Goal: Check status: Check status

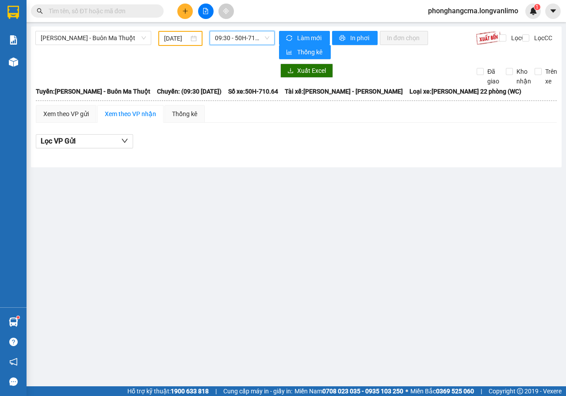
click at [110, 8] on input "text" at bounding box center [101, 11] width 104 height 10
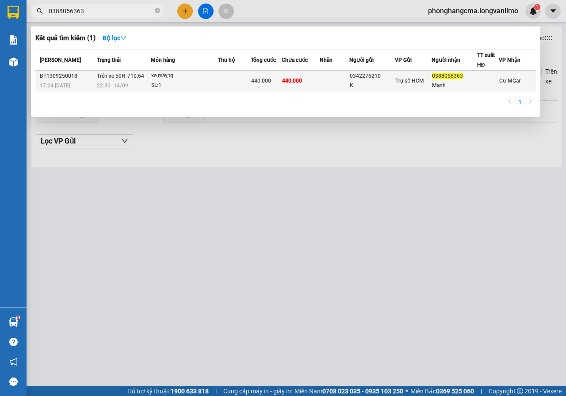
type input "0388056363"
click at [321, 83] on td at bounding box center [335, 81] width 30 height 21
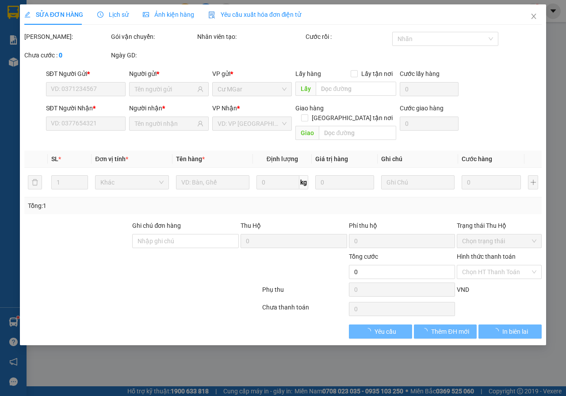
type input "0342276210"
type input "K"
type input "0388056363"
type input "Mạnh"
type input "440.000"
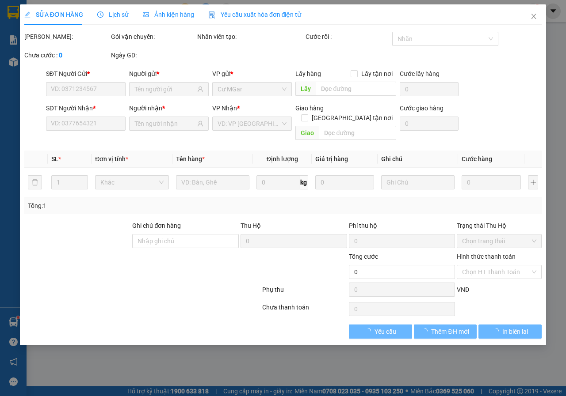
type input "440.000"
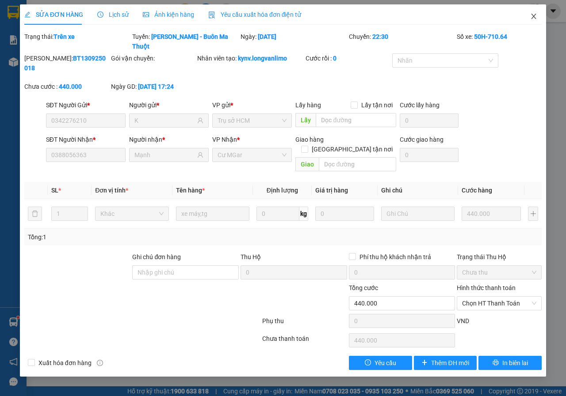
click at [533, 17] on icon "close" at bounding box center [533, 16] width 7 height 7
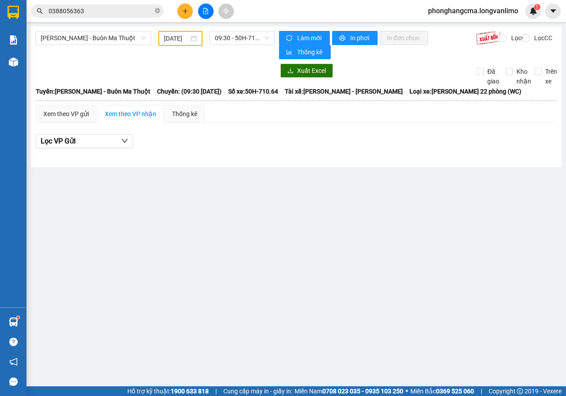
click at [160, 12] on span "0388056363" at bounding box center [97, 10] width 133 height 13
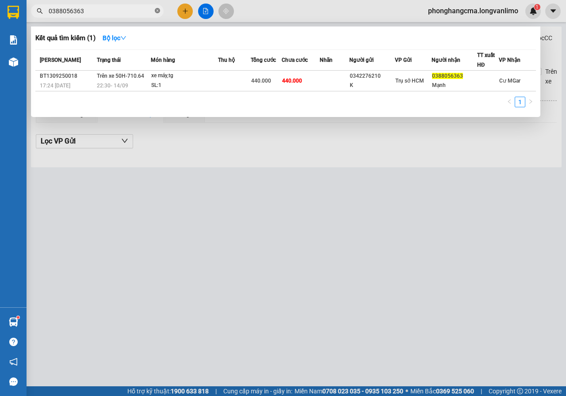
click at [157, 9] on icon "close-circle" at bounding box center [157, 10] width 5 height 5
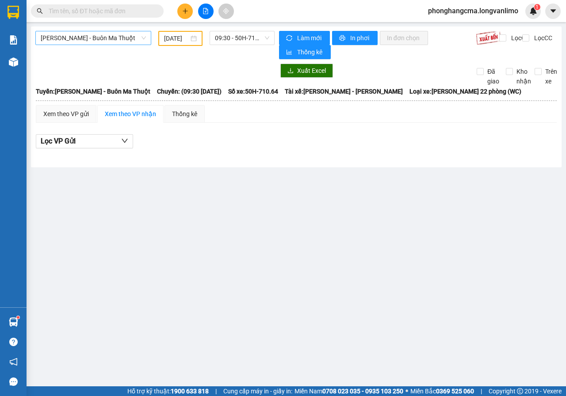
click at [92, 42] on span "[PERSON_NAME] - Buôn Ma Thuột" at bounding box center [93, 37] width 105 height 13
drag, startPoint x: 216, startPoint y: 155, endPoint x: 260, endPoint y: 84, distance: 83.2
click at [218, 154] on div at bounding box center [296, 155] width 521 height 5
click at [248, 39] on span "09:30 - 50H-710.64" at bounding box center [242, 37] width 54 height 13
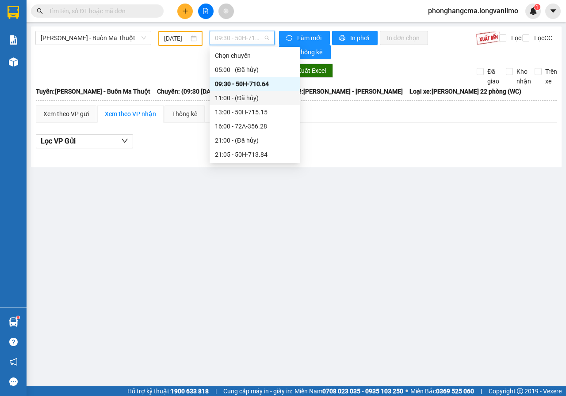
click at [232, 94] on div "11:00 - (Đã hủy)" at bounding box center [255, 98] width 80 height 10
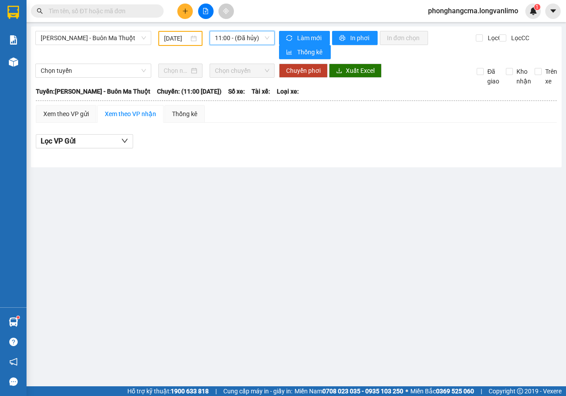
click at [239, 44] on span "11:00 - (Đã hủy)" at bounding box center [242, 37] width 54 height 13
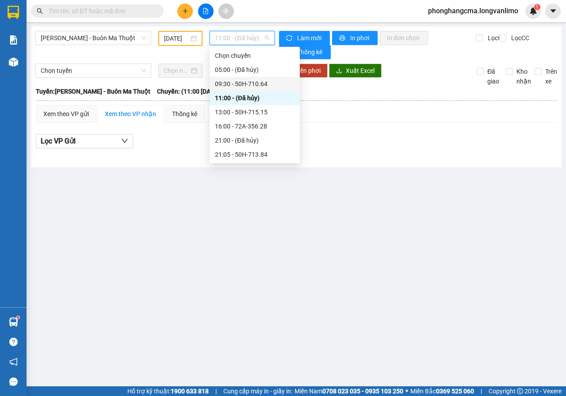
click at [243, 86] on div "09:30 - 50H-710.64" at bounding box center [255, 84] width 80 height 10
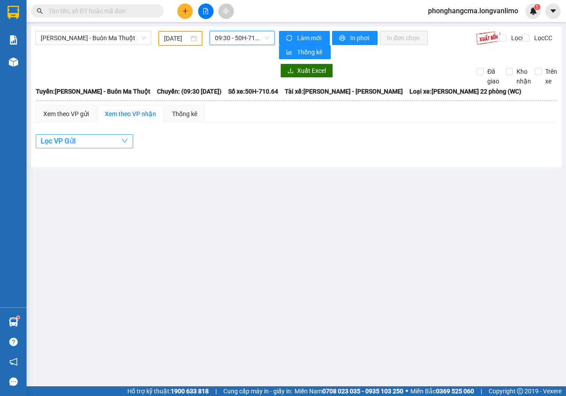
click at [109, 141] on button "Lọc VP Gửi" at bounding box center [84, 141] width 97 height 14
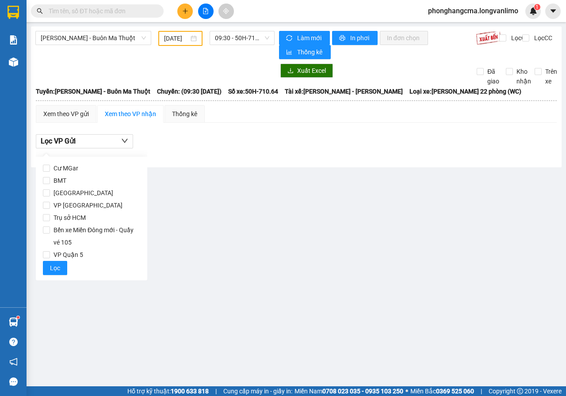
click at [184, 145] on div "Lọc VP Gửi" at bounding box center [296, 141] width 521 height 15
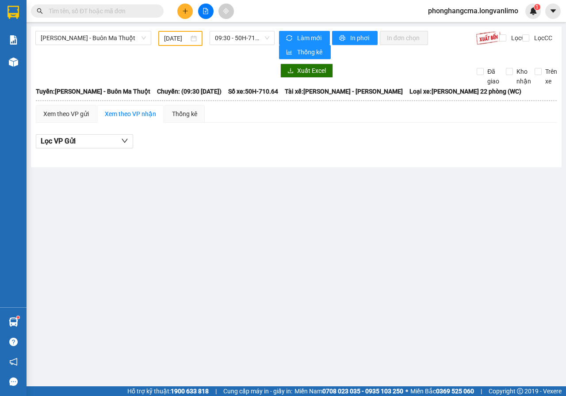
click at [113, 12] on input "text" at bounding box center [101, 11] width 104 height 10
drag, startPoint x: 238, startPoint y: 41, endPoint x: 244, endPoint y: 40, distance: 5.8
click at [241, 40] on span "09:30 - 50H-710.64" at bounding box center [242, 37] width 54 height 13
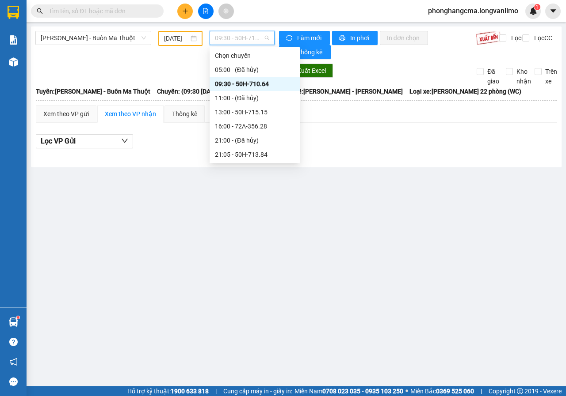
click at [246, 39] on span "09:30 - 50H-710.64" at bounding box center [242, 37] width 54 height 13
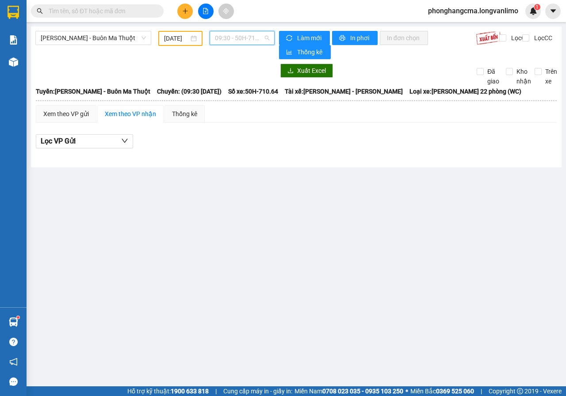
click at [246, 39] on span "09:30 - 50H-710.64" at bounding box center [242, 37] width 54 height 13
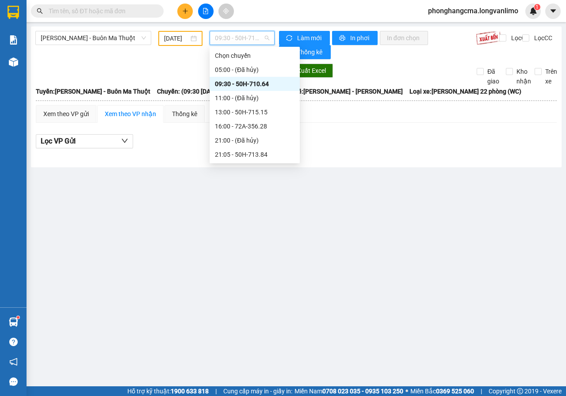
click at [255, 85] on div "09:30 - 50H-710.64" at bounding box center [255, 84] width 80 height 10
click at [265, 39] on span "09:30 - 50H-710.64" at bounding box center [242, 37] width 54 height 13
click at [251, 115] on div "13:00 - 50H-715.15" at bounding box center [255, 112] width 80 height 10
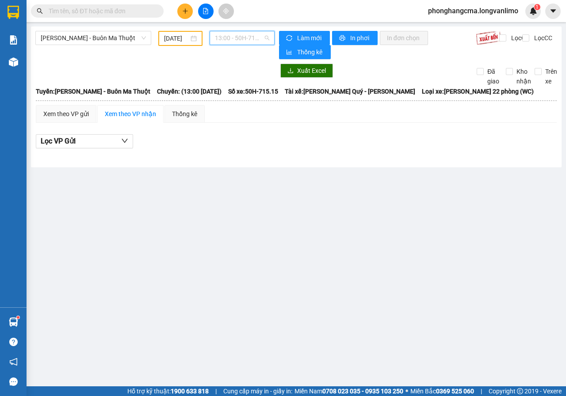
click at [244, 38] on span "13:00 - 50H-715.15" at bounding box center [242, 37] width 54 height 13
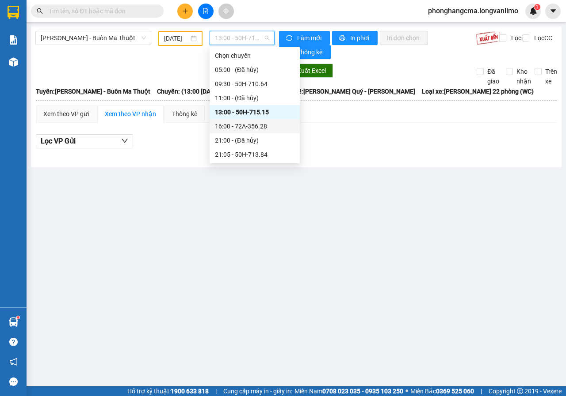
click at [236, 128] on div "16:00 - 72A-356.28" at bounding box center [255, 127] width 80 height 10
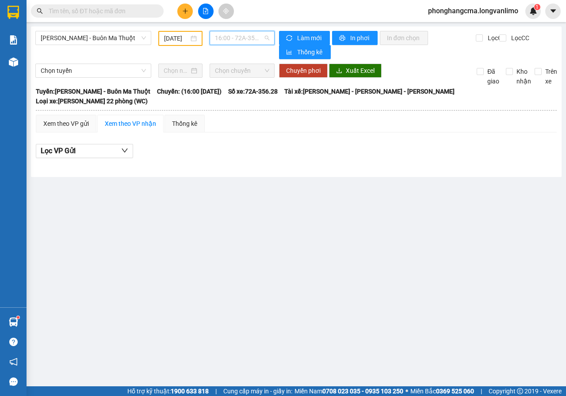
click at [244, 34] on span "16:00 - 72A-356.28" at bounding box center [242, 37] width 54 height 13
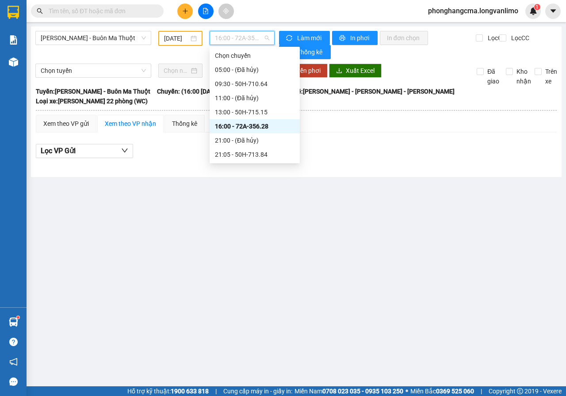
scroll to position [99, 0]
click at [237, 140] on div "23:00 - 50H-718.75" at bounding box center [255, 141] width 80 height 10
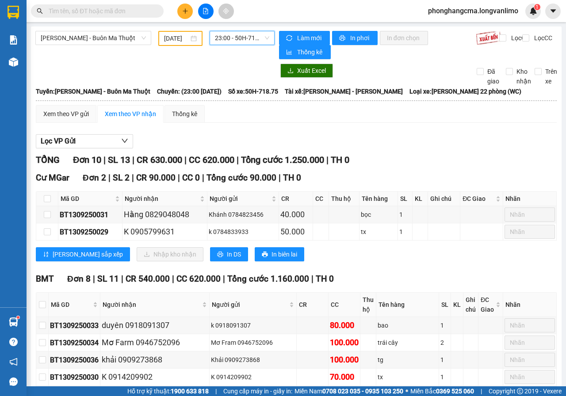
click at [235, 42] on span "23:00 - 50H-718.75" at bounding box center [242, 37] width 54 height 13
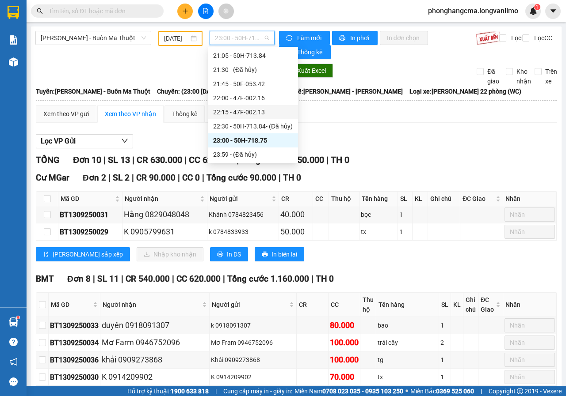
click at [231, 113] on div "22:15 - 47F-002.13" at bounding box center [253, 112] width 80 height 10
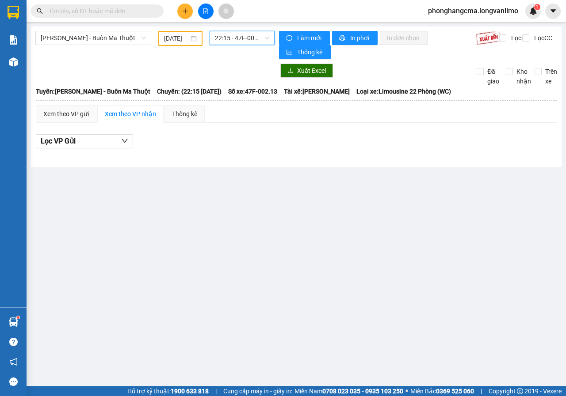
click at [235, 38] on span "22:15 - 47F-002.13" at bounding box center [242, 37] width 54 height 13
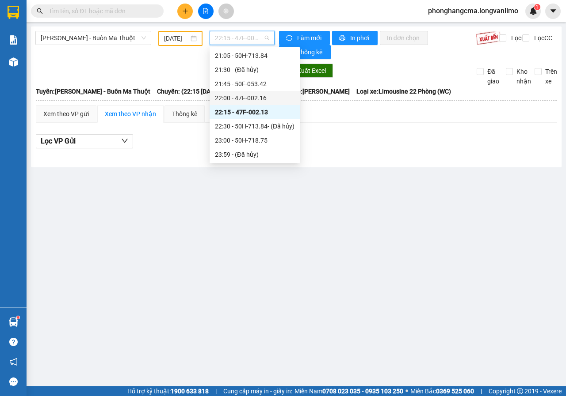
click at [239, 96] on div "22:00 - 47F-002.16" at bounding box center [255, 98] width 80 height 10
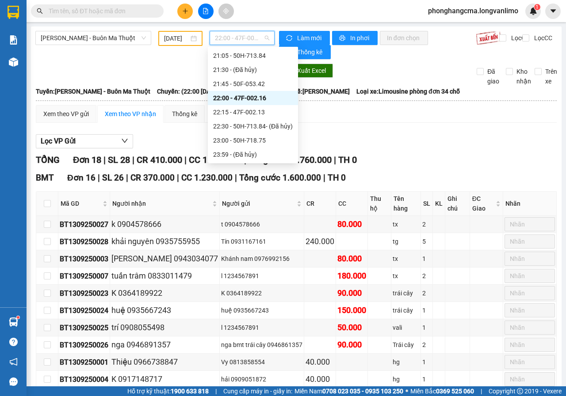
click at [237, 37] on span "22:00 - 47F-002.16" at bounding box center [242, 37] width 54 height 13
click at [240, 84] on div "09:30 - 50H-710.64" at bounding box center [253, 84] width 80 height 10
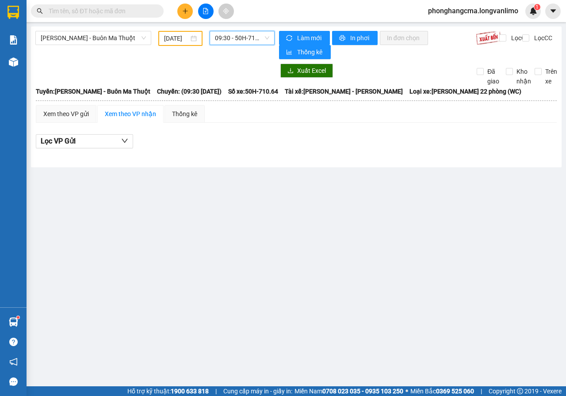
click at [231, 38] on span "09:30 - 50H-710.64" at bounding box center [242, 37] width 54 height 13
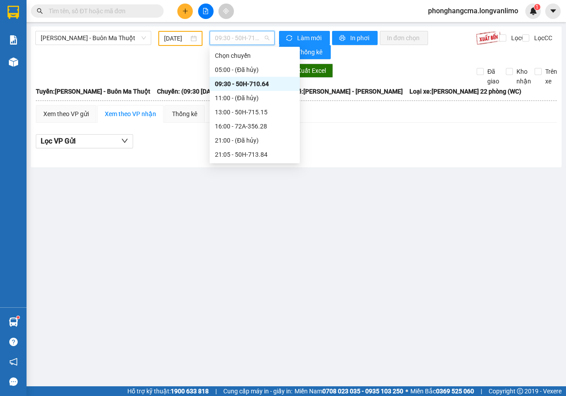
click at [240, 80] on div "09:30 - 50H-710.64" at bounding box center [254, 84] width 90 height 14
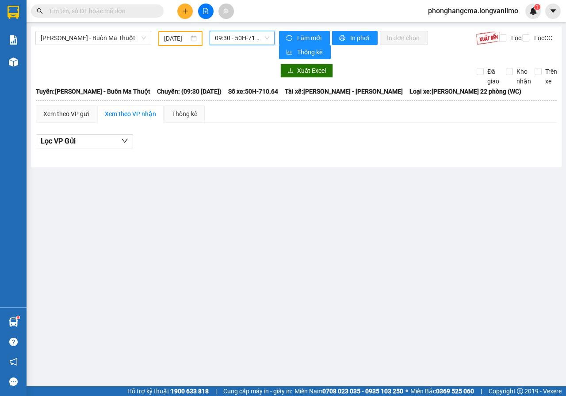
click at [234, 42] on span "09:30 - 50H-710.64" at bounding box center [242, 37] width 54 height 13
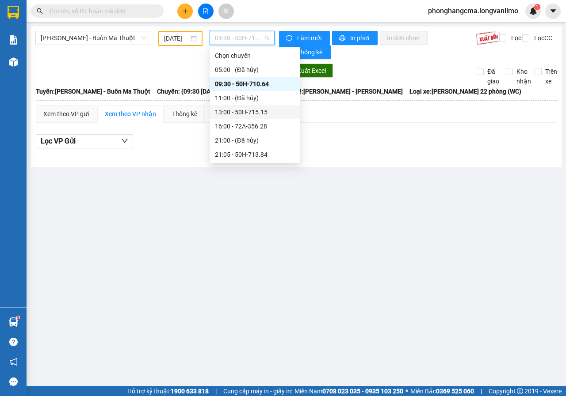
click at [232, 111] on div "13:00 - 50H-715.15" at bounding box center [255, 112] width 80 height 10
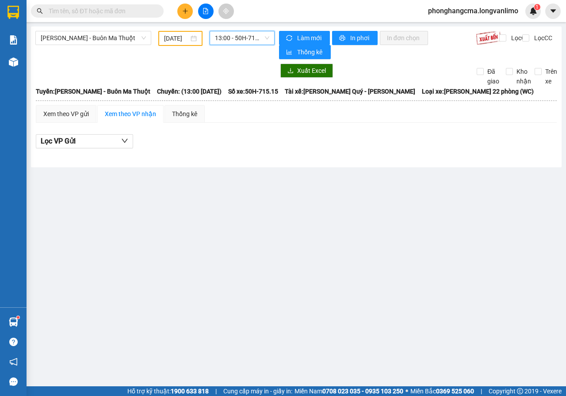
click at [234, 40] on span "13:00 - 50H-715.15" at bounding box center [242, 37] width 54 height 13
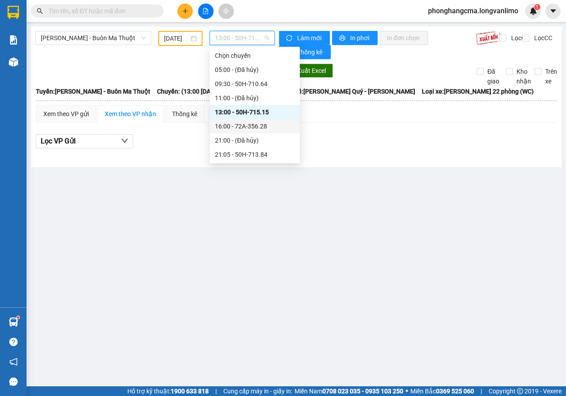
click at [234, 126] on div "16:00 - 72A-356.28" at bounding box center [255, 127] width 80 height 10
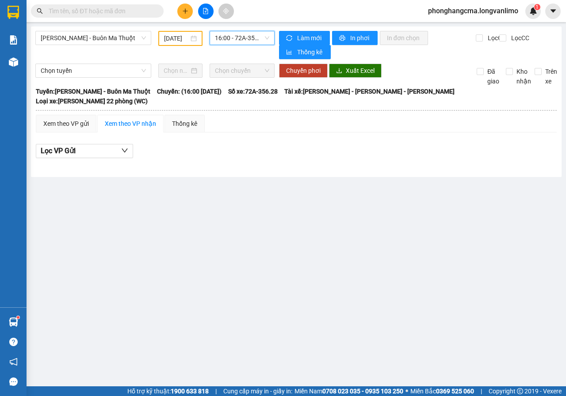
click at [236, 38] on span "16:00 - 72A-356.28" at bounding box center [242, 37] width 54 height 13
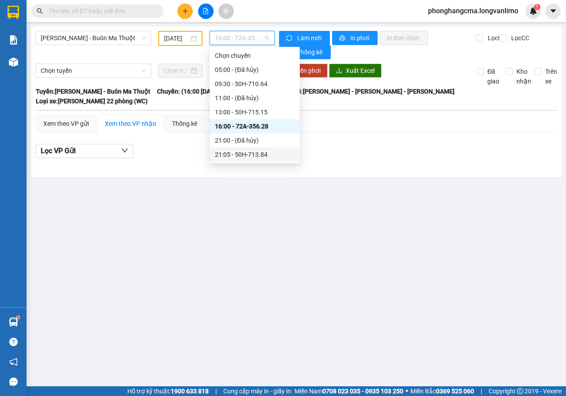
click at [236, 157] on div "21:05 - 50H-713.84" at bounding box center [255, 155] width 80 height 10
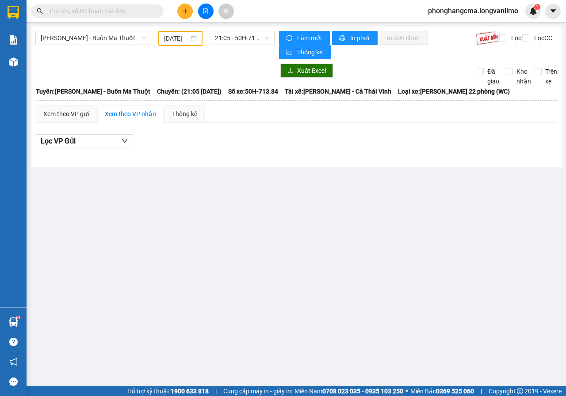
click at [240, 30] on div "[PERSON_NAME] - Buôn Ma Thuột [DATE] 21:05 - 50H-713.84 Làm mới In phơi In đơn …" at bounding box center [296, 97] width 530 height 141
click at [240, 46] on div "21:05 - 50H-713.84" at bounding box center [242, 38] width 72 height 15
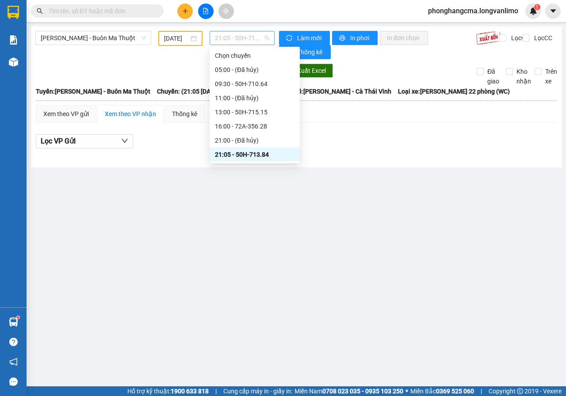
click at [242, 40] on span "21:05 - 50H-713.84" at bounding box center [242, 37] width 54 height 13
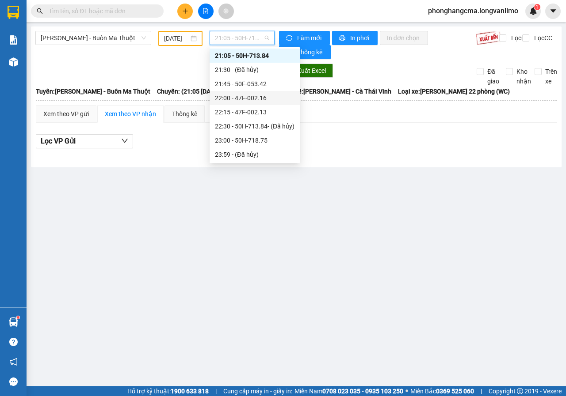
click at [244, 98] on div "22:00 - 47F-002.16" at bounding box center [255, 98] width 80 height 10
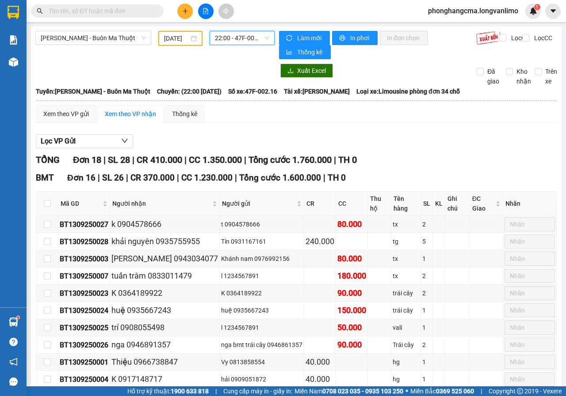
click at [234, 38] on span "22:00 - 47F-002.16" at bounding box center [242, 37] width 54 height 13
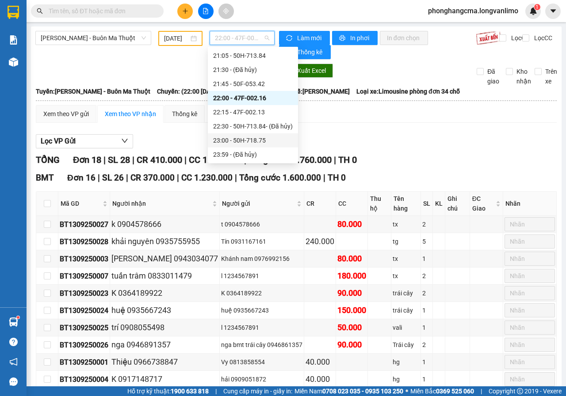
click at [247, 141] on div "23:00 - 50H-718.75" at bounding box center [253, 141] width 80 height 10
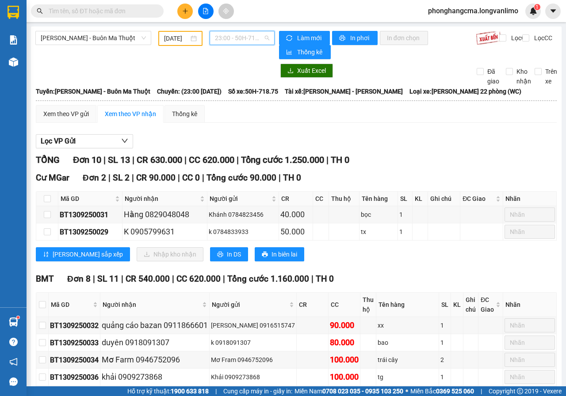
click at [236, 42] on span "23:00 - 50H-718.75" at bounding box center [242, 37] width 54 height 13
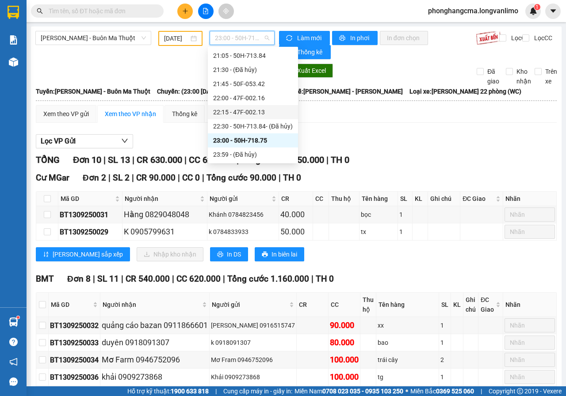
click at [237, 115] on div "22:15 - 47F-002.13" at bounding box center [253, 112] width 80 height 10
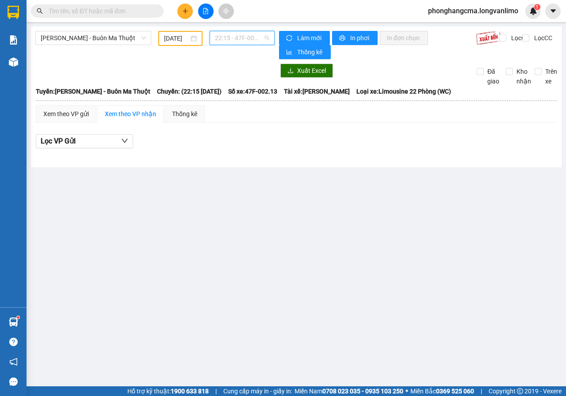
click at [233, 39] on span "22:15 - 47F-002.13" at bounding box center [242, 37] width 54 height 13
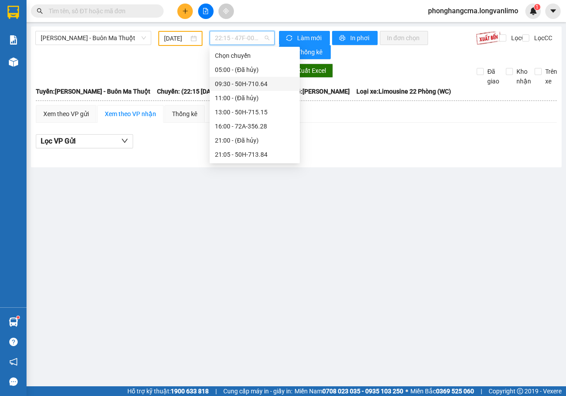
click at [235, 83] on div "09:30 - 50H-710.64" at bounding box center [255, 84] width 80 height 10
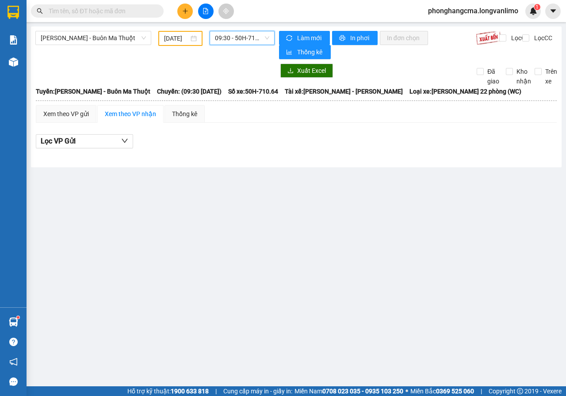
click at [238, 46] on div "09:30 09:30 - 50H-710.64" at bounding box center [242, 38] width 72 height 15
click at [238, 38] on span "09:30 - 50H-710.64" at bounding box center [242, 37] width 54 height 13
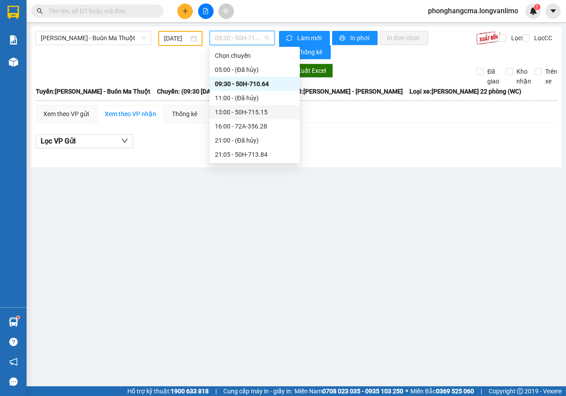
click at [228, 113] on div "13:00 - 50H-715.15" at bounding box center [255, 112] width 80 height 10
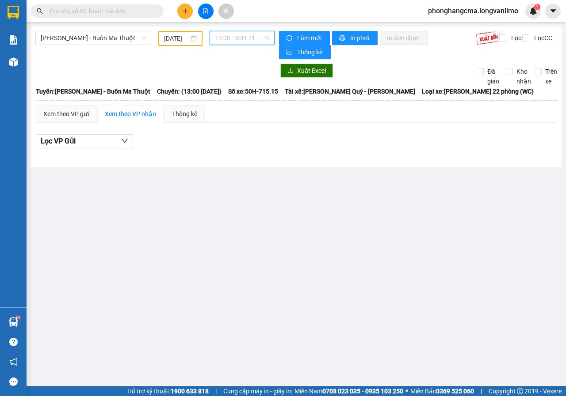
click at [242, 42] on span "13:00 - 50H-715.15" at bounding box center [242, 37] width 54 height 13
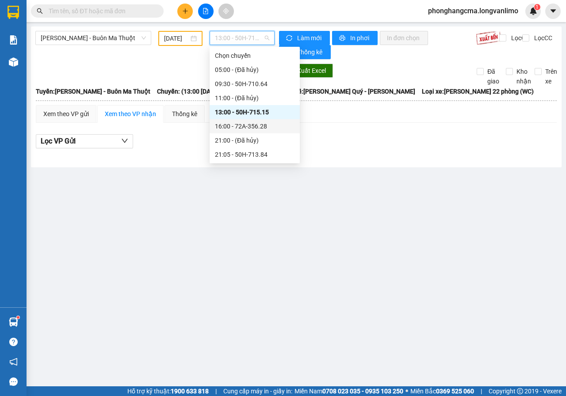
click at [239, 128] on div "16:00 - 72A-356.28" at bounding box center [255, 127] width 80 height 10
